Goal: Task Accomplishment & Management: Use online tool/utility

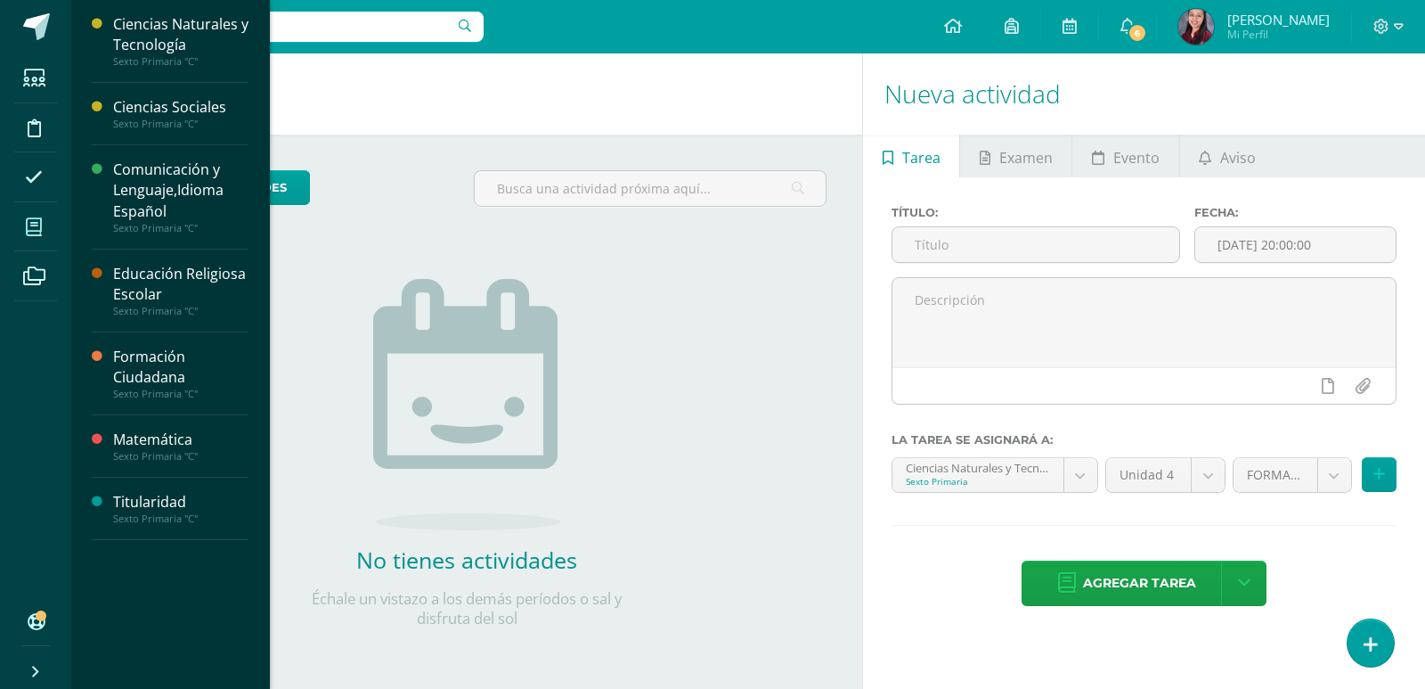
click at [55, 218] on link "Mis cursos" at bounding box center [35, 227] width 43 height 50
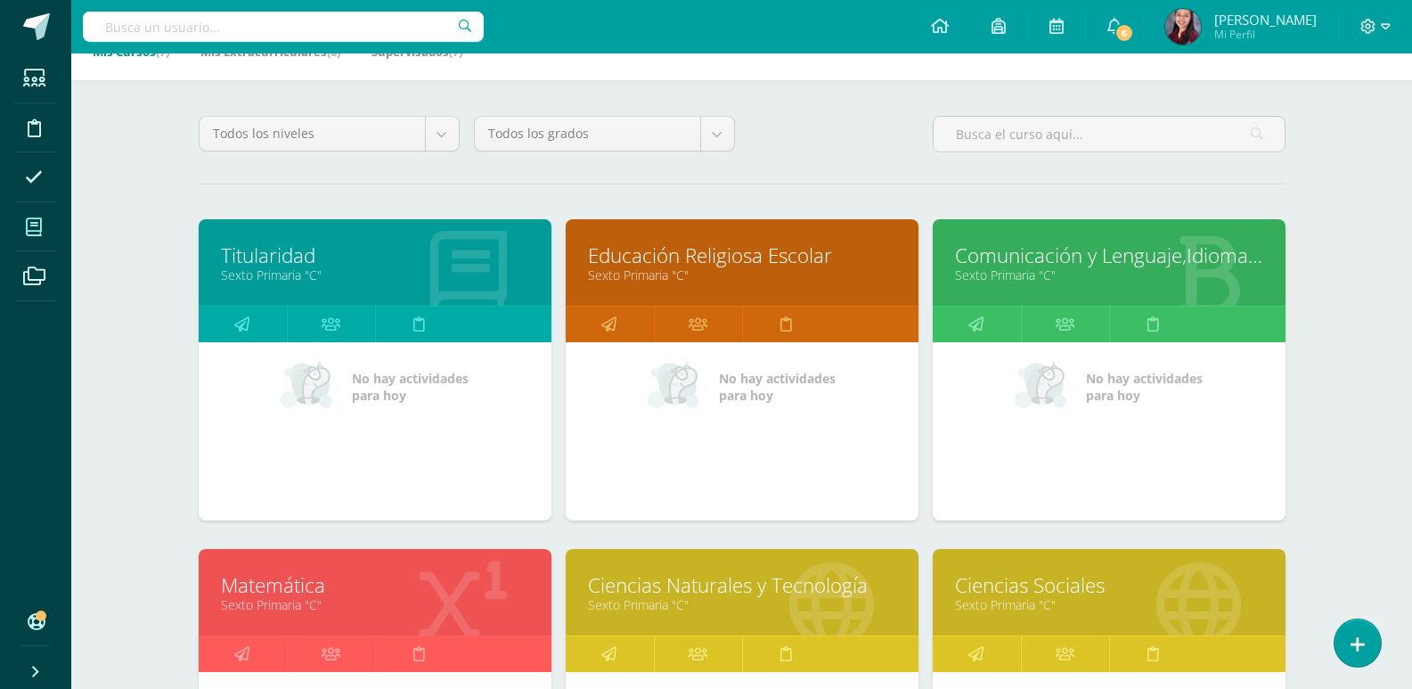
scroll to position [356, 0]
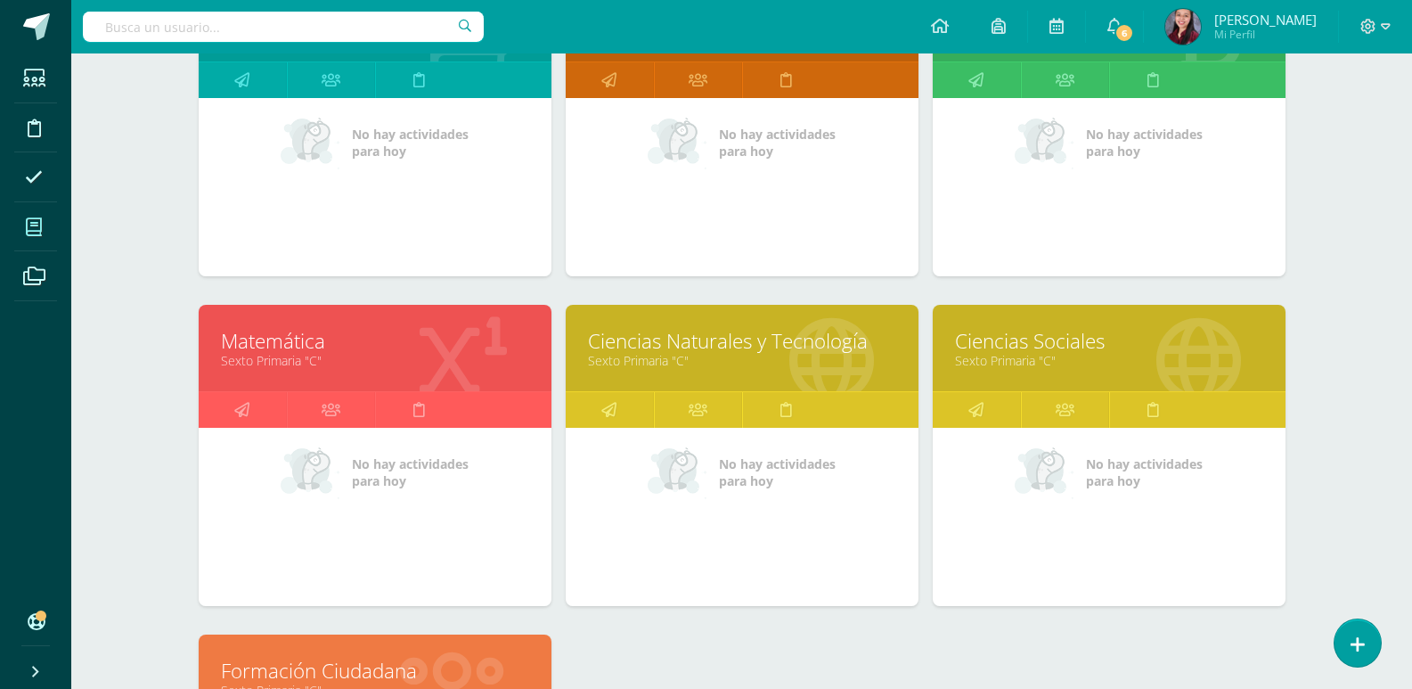
click at [972, 349] on link "Ciencias Sociales" at bounding box center [1109, 341] width 308 height 28
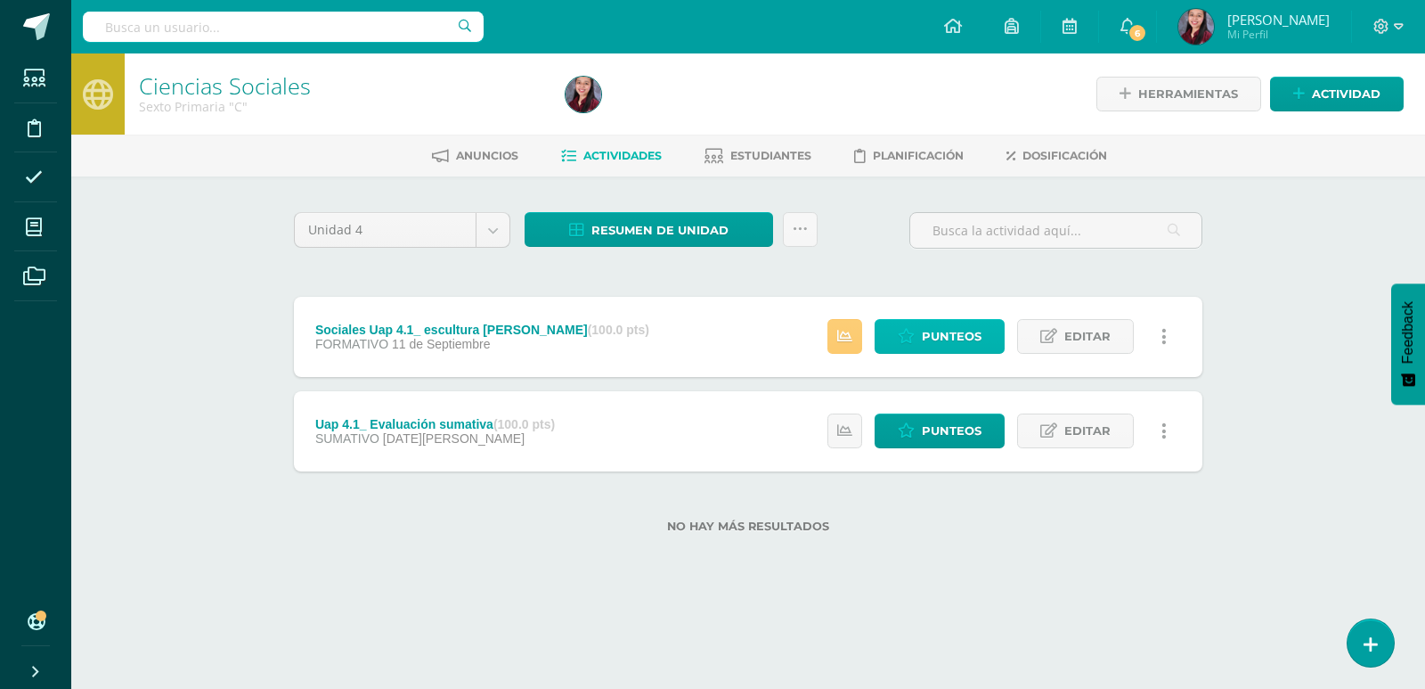
click at [971, 347] on span "Punteos" at bounding box center [952, 336] width 60 height 33
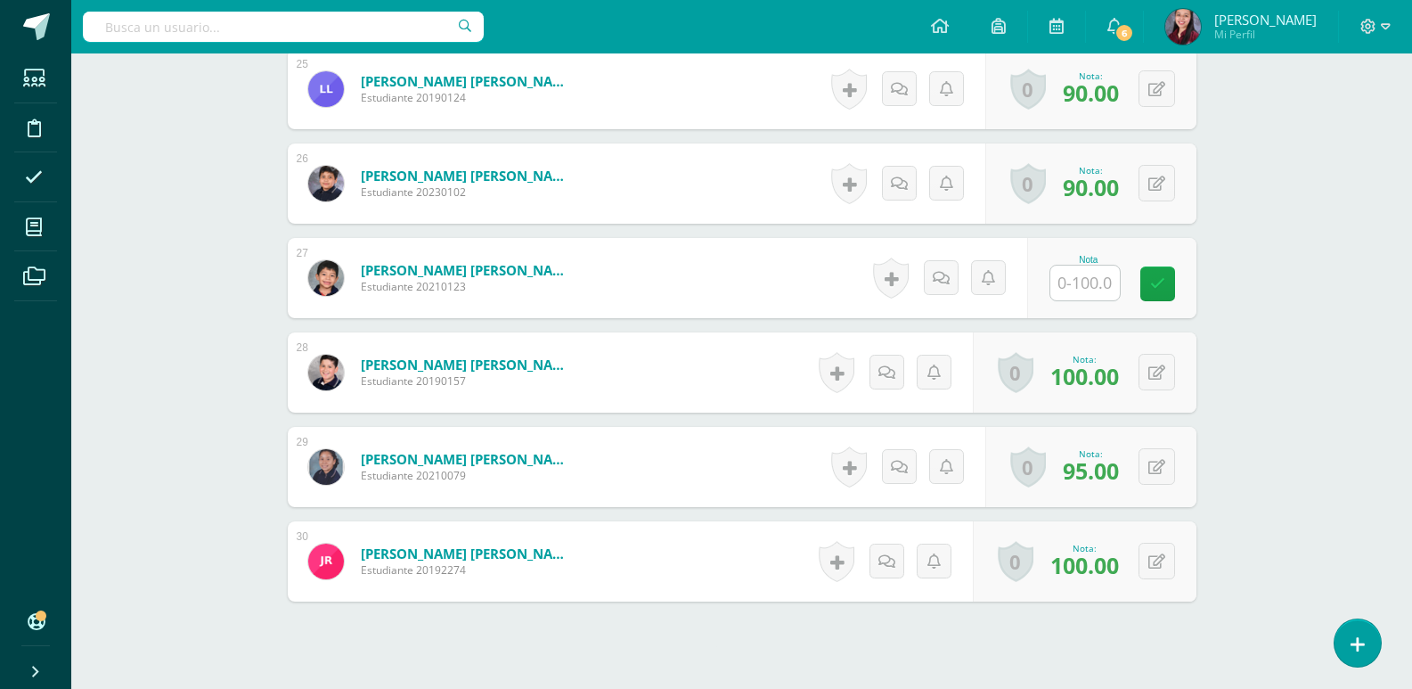
scroll to position [2947, 0]
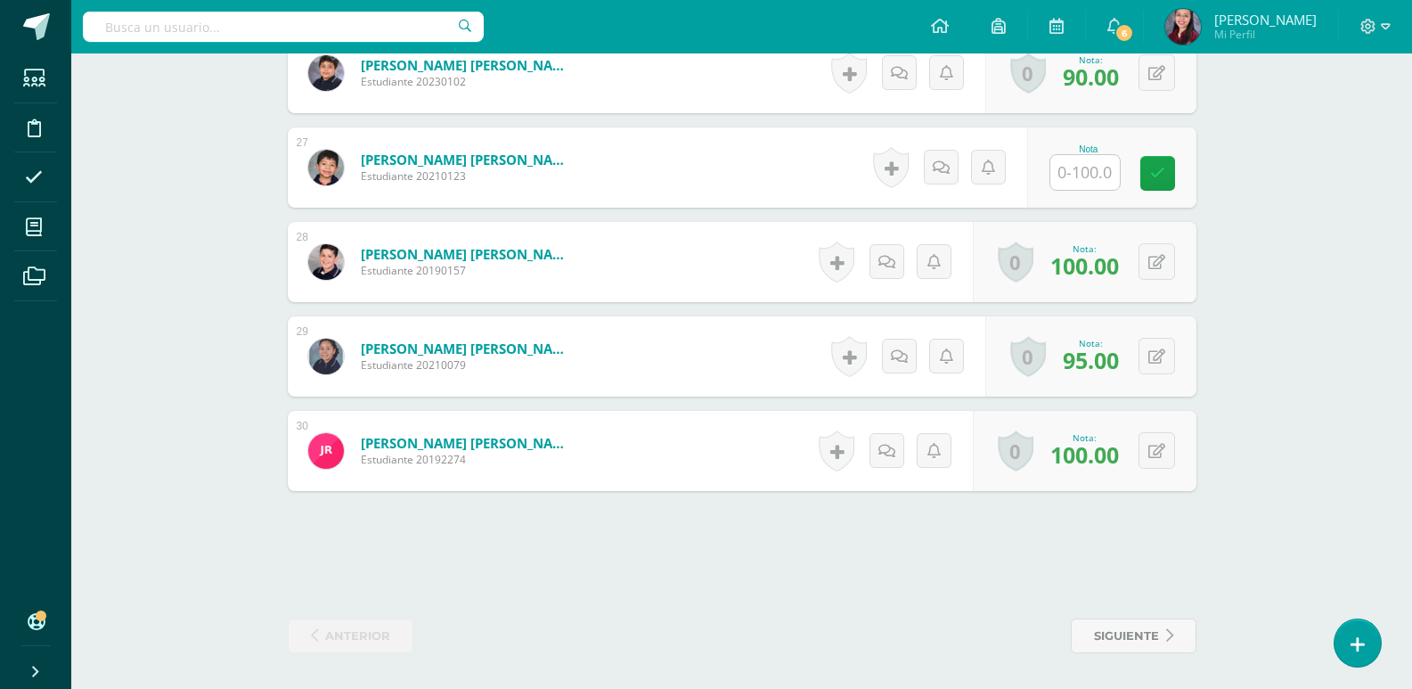
click at [1108, 169] on input "text" at bounding box center [1084, 172] width 69 height 35
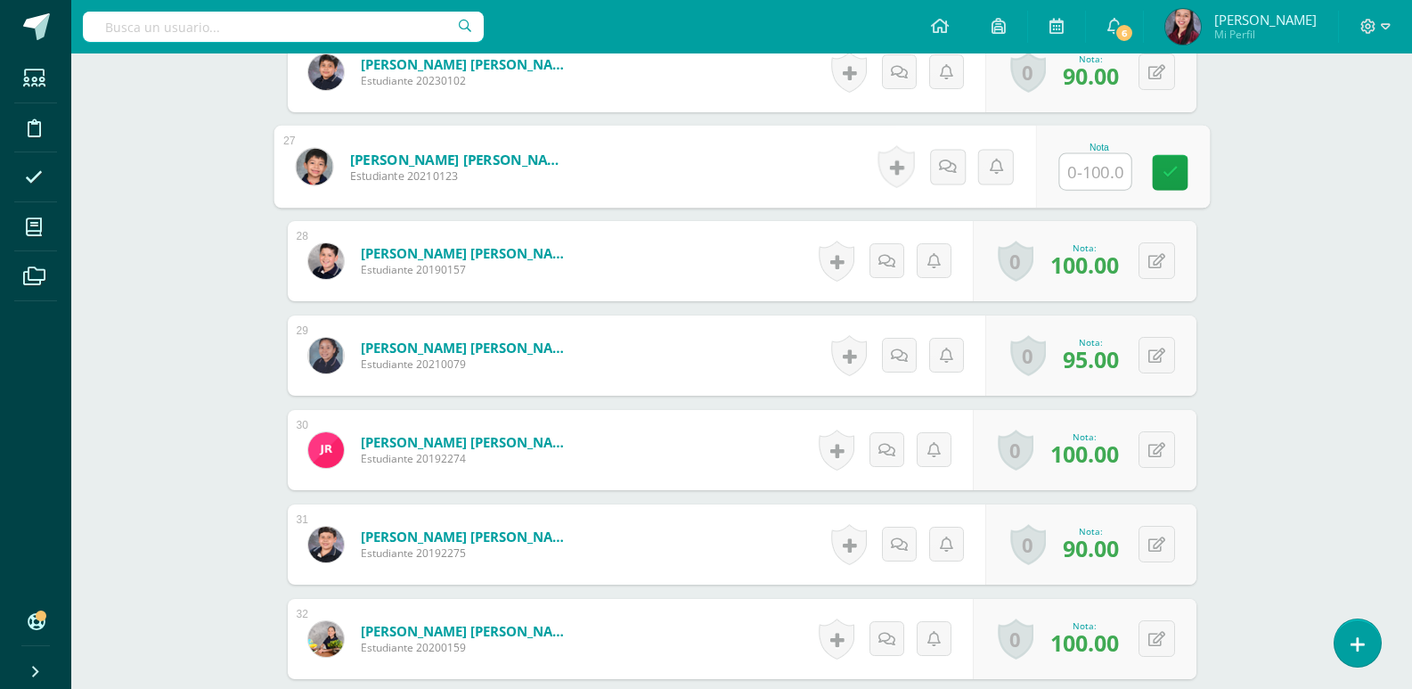
scroll to position [2949, 0]
type input "60"
